Goal: Task Accomplishment & Management: Use online tool/utility

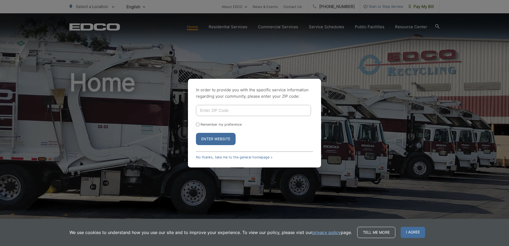
click at [205, 109] on input "Enter ZIP Code" at bounding box center [253, 110] width 115 height 11
type input "91906"
click at [207, 138] on button "Enter Website" at bounding box center [216, 139] width 40 height 12
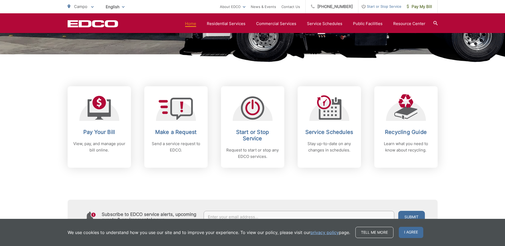
scroll to position [213, 0]
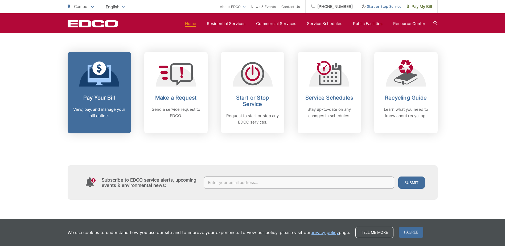
click at [95, 95] on h2 "Pay Your Bill" at bounding box center [99, 98] width 53 height 6
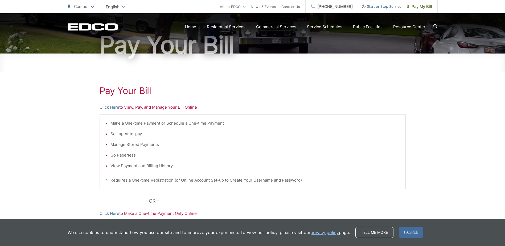
scroll to position [53, 0]
click at [110, 107] on link "Click Here" at bounding box center [110, 107] width 20 height 6
click at [105, 106] on link "Click Here" at bounding box center [110, 107] width 20 height 6
